Goal: Entertainment & Leisure: Consume media (video, audio)

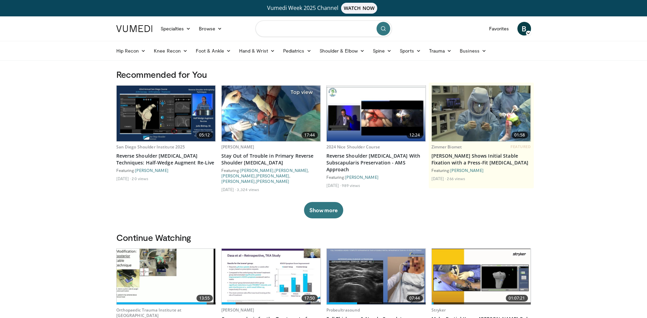
click at [285, 28] on input "Search topics, interventions" at bounding box center [324, 28] width 136 height 16
type input "**********"
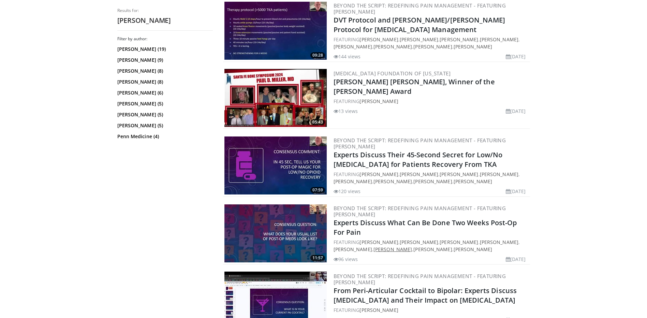
scroll to position [512, 0]
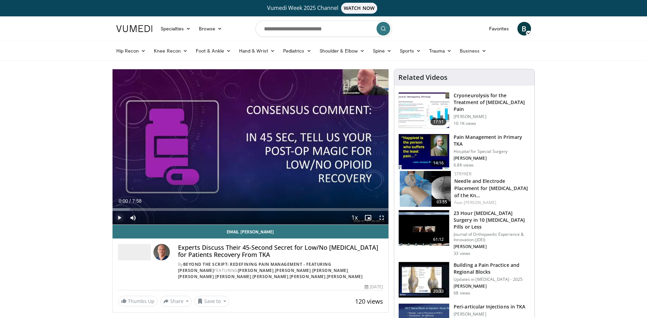
click at [119, 218] on span "Video Player" at bounding box center [120, 218] width 14 height 14
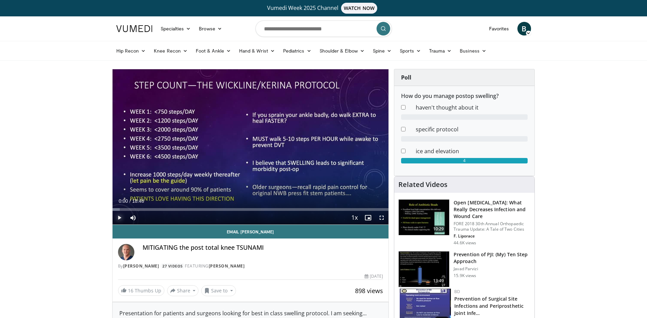
click at [119, 222] on span "Video Player" at bounding box center [120, 218] width 14 height 14
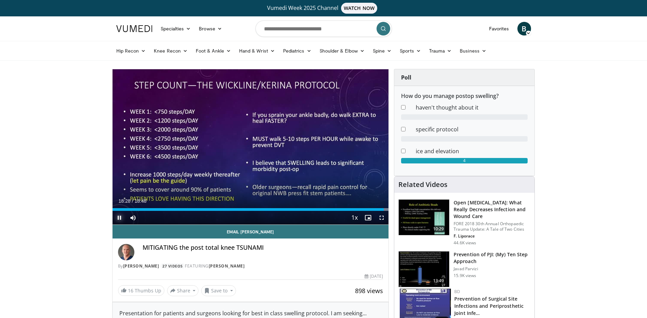
click at [119, 219] on span "Video Player" at bounding box center [120, 218] width 14 height 14
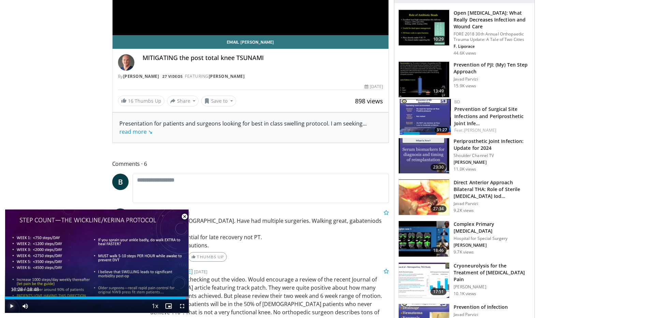
scroll to position [239, 0]
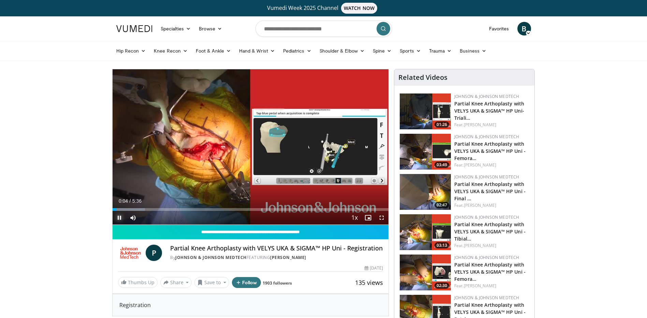
click at [121, 217] on span "Video Player" at bounding box center [120, 218] width 14 height 14
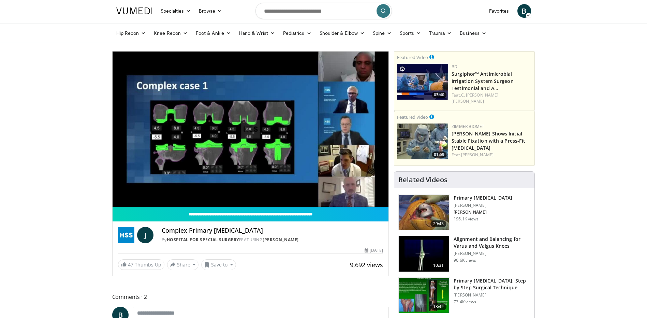
scroll to position [34, 0]
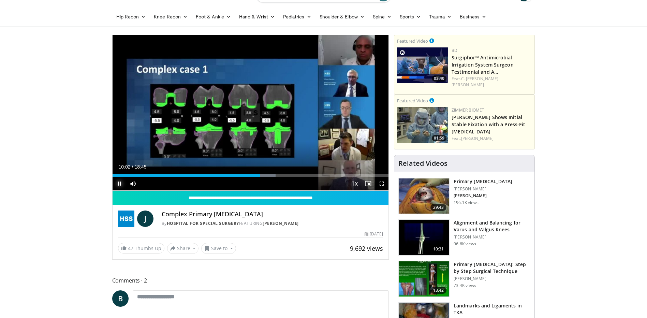
click at [124, 182] on span "Video Player" at bounding box center [120, 184] width 14 height 14
click at [122, 186] on span "Video Player" at bounding box center [120, 184] width 14 height 14
click at [272, 174] on div "Progress Bar" at bounding box center [272, 175] width 1 height 3
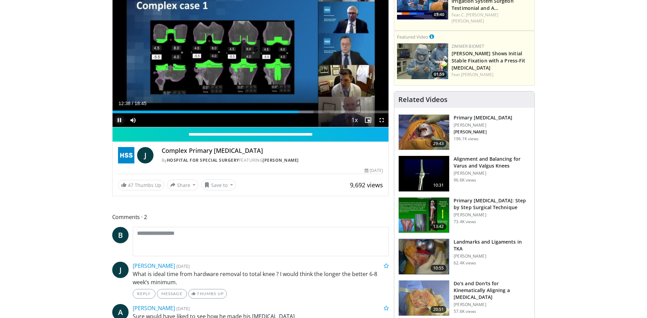
scroll to position [0, 0]
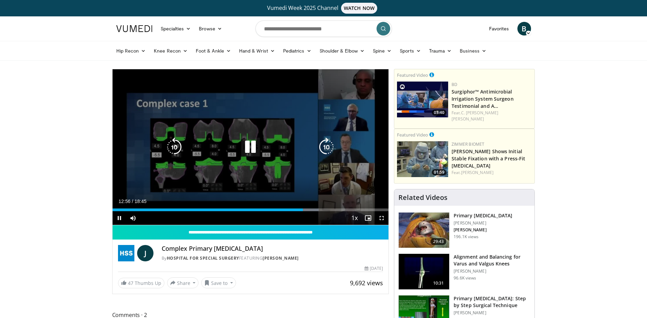
click at [258, 132] on div "10 seconds Tap to unmute" at bounding box center [251, 147] width 276 height 156
